Goal: Transaction & Acquisition: Purchase product/service

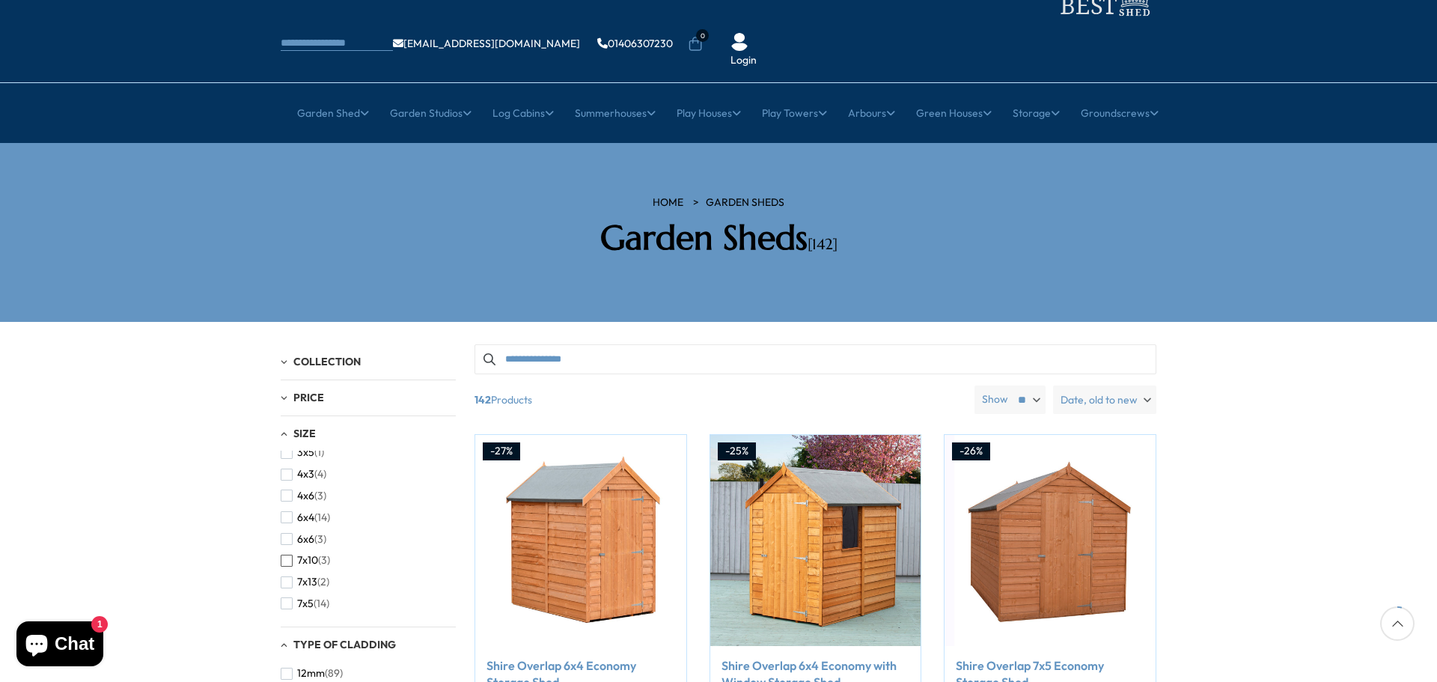
scroll to position [150, 0]
click at [285, 522] on span "button" at bounding box center [287, 528] width 12 height 12
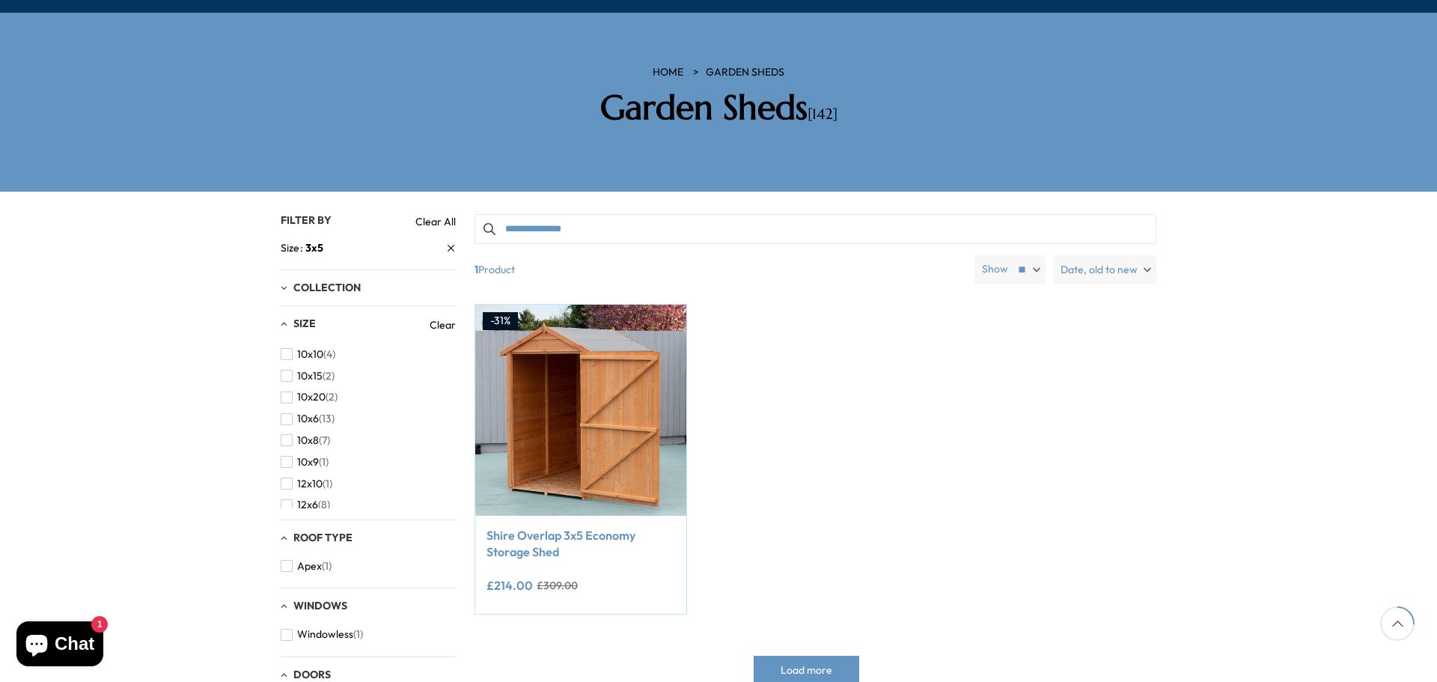
scroll to position [224, 0]
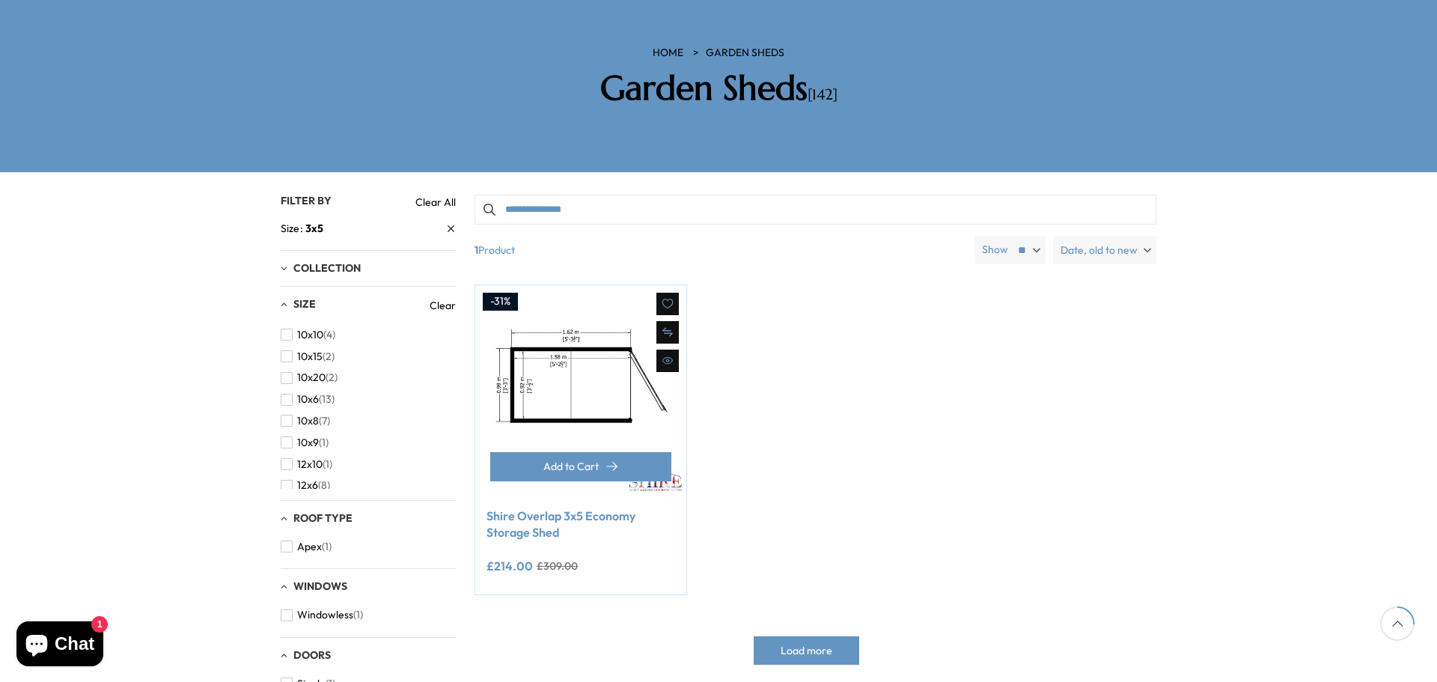
click at [582, 371] on img at bounding box center [580, 390] width 211 height 211
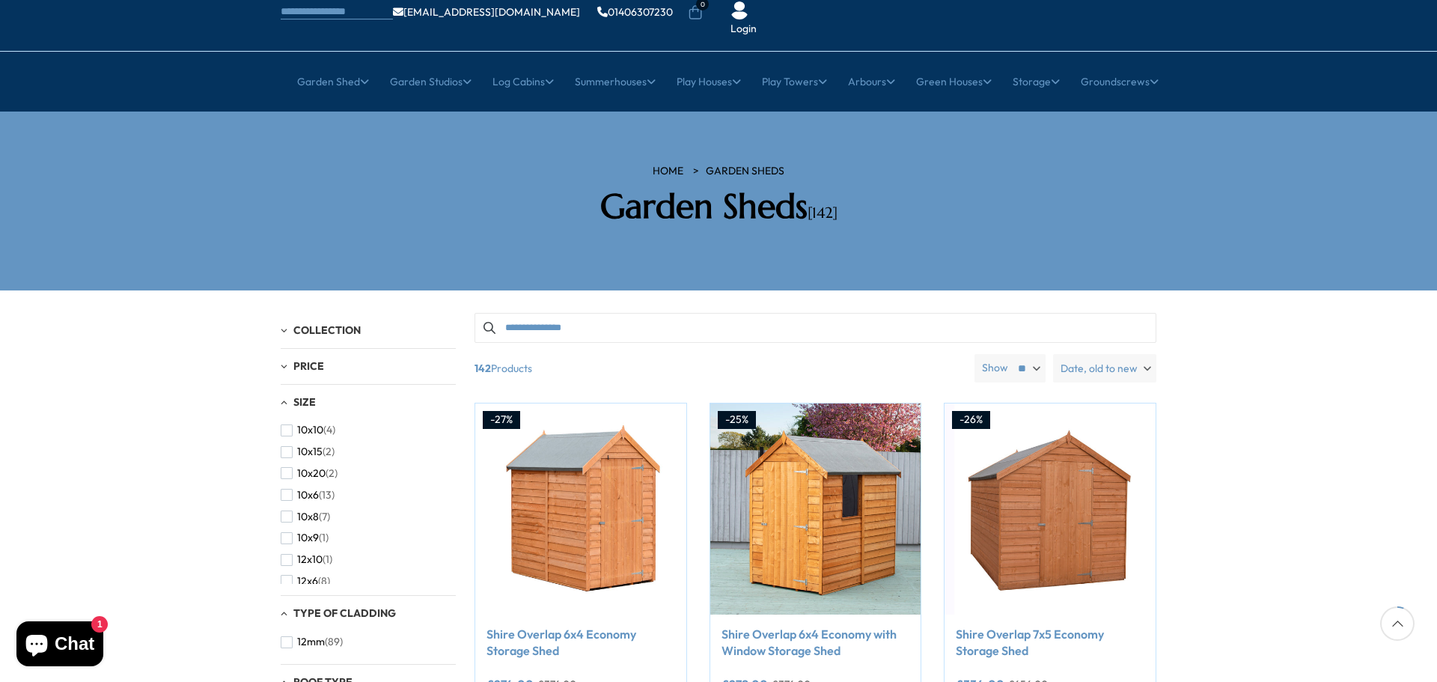
scroll to position [75, 0]
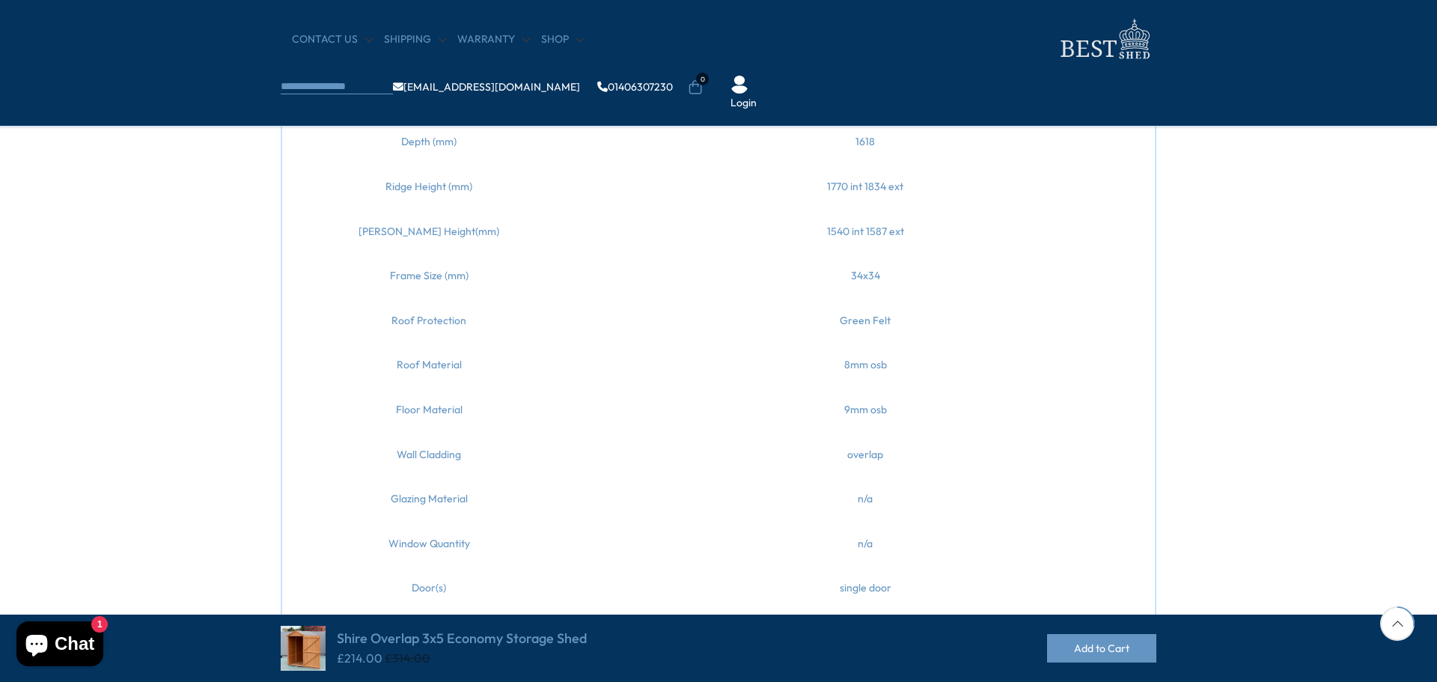
scroll to position [898, 0]
